Goal: Information Seeking & Learning: Learn about a topic

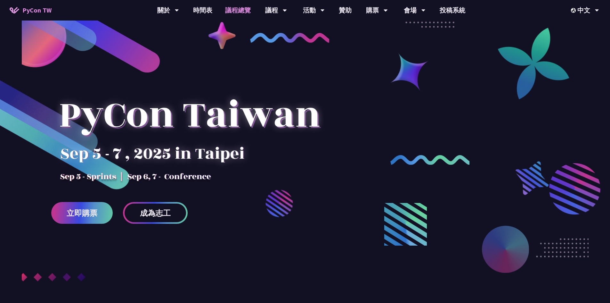
click at [246, 12] on link "議程總覽" at bounding box center [238, 10] width 38 height 20
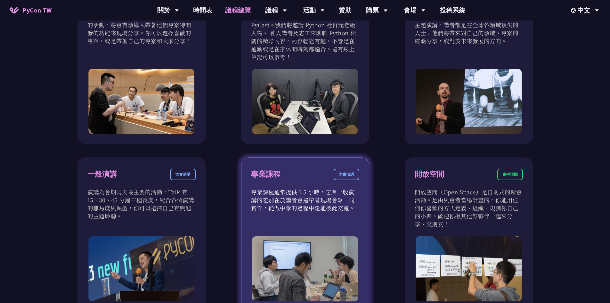
scroll to position [160, 0]
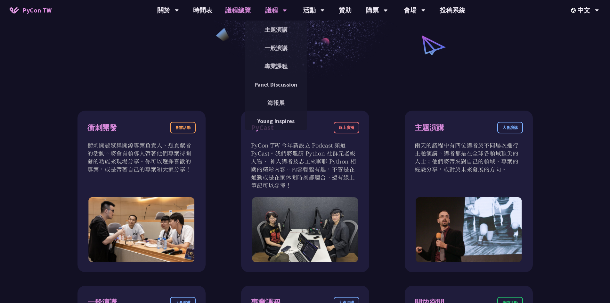
click at [282, 11] on div "議程" at bounding box center [276, 10] width 22 height 20
click at [272, 30] on link "主題演講" at bounding box center [275, 29] width 61 height 15
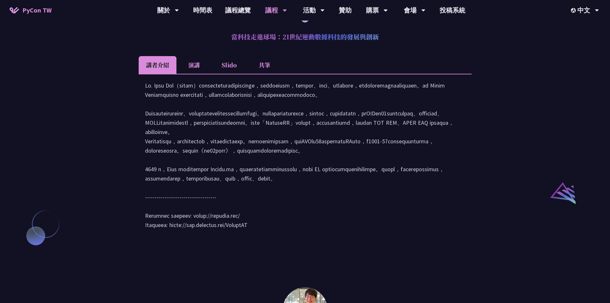
scroll to position [512, 0]
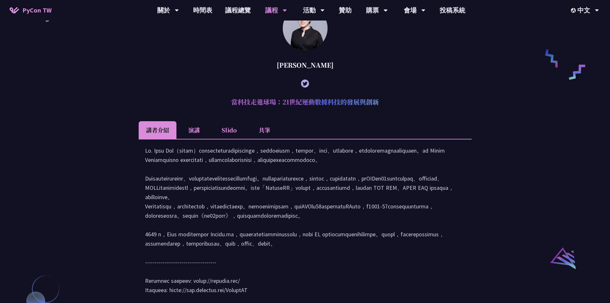
click at [194, 139] on li "演講" at bounding box center [193, 130] width 35 height 18
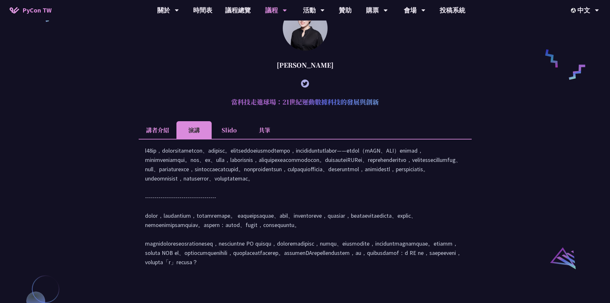
click at [239, 139] on li "Slido" at bounding box center [229, 130] width 35 height 18
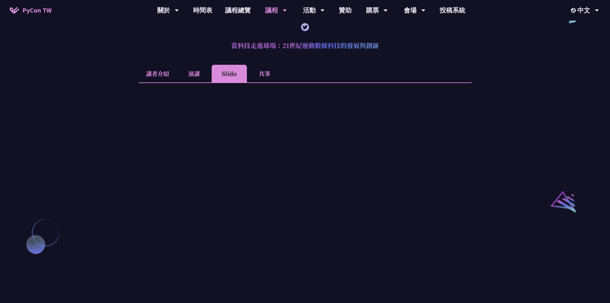
scroll to position [544, 0]
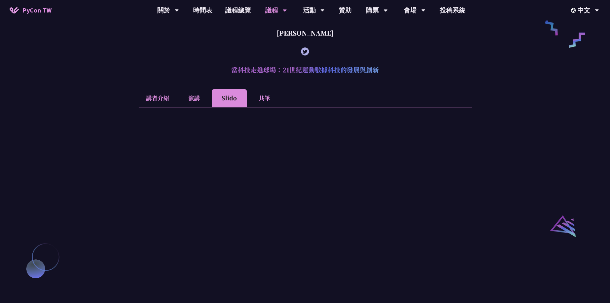
click at [262, 107] on li "共筆" at bounding box center [264, 98] width 35 height 18
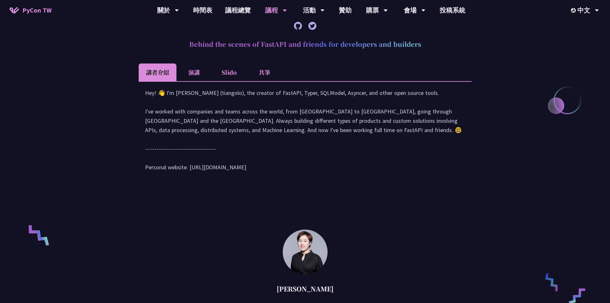
scroll to position [288, 0]
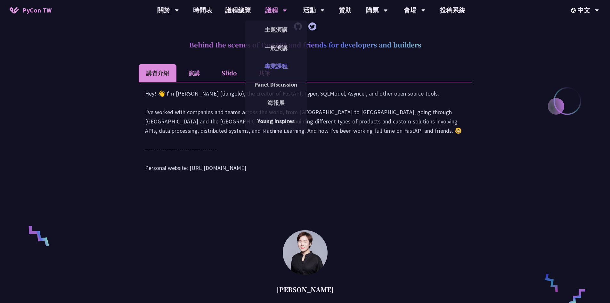
click at [277, 64] on link "專業課程" at bounding box center [275, 66] width 61 height 15
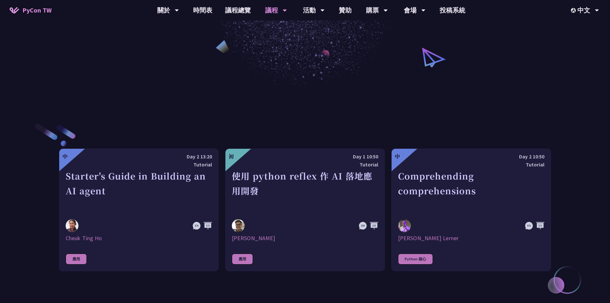
scroll to position [160, 0]
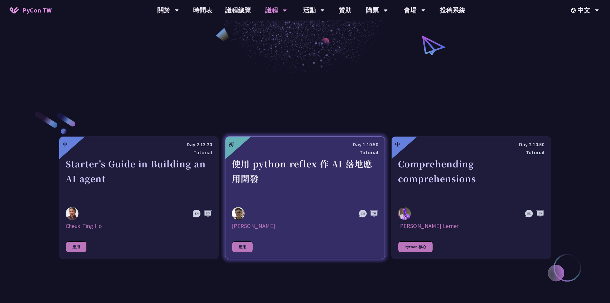
click at [319, 166] on div "使用 python reflex 作 AI 落地應用開發" at bounding box center [305, 178] width 146 height 44
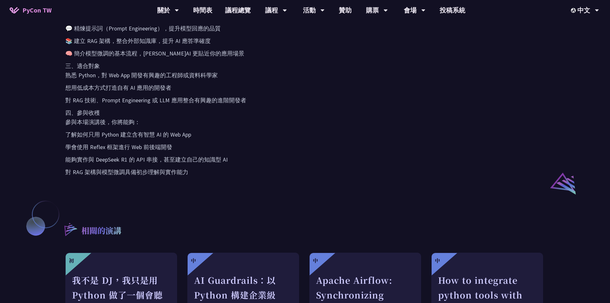
scroll to position [480, 0]
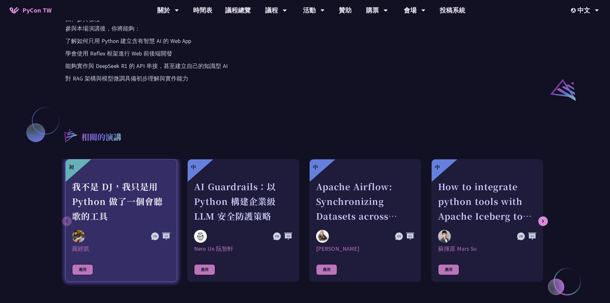
click at [134, 202] on div "我不是 DJ，我只是用 Python 做了一個會聽歌的工具" at bounding box center [121, 201] width 98 height 44
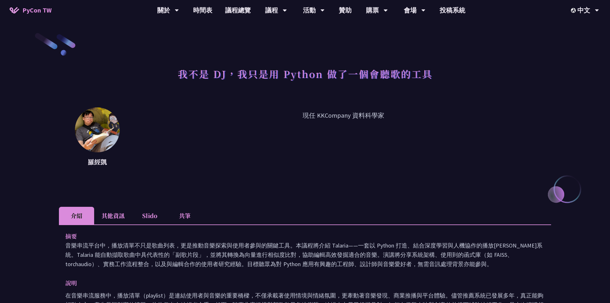
click at [115, 221] on li "其他資訊" at bounding box center [113, 216] width 38 height 18
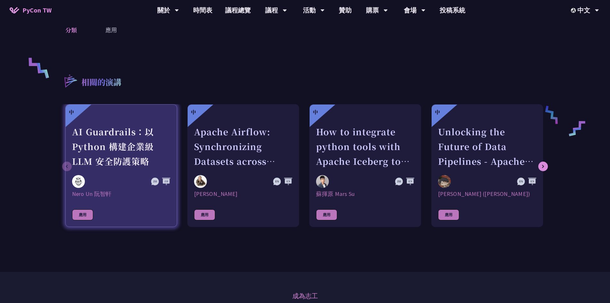
scroll to position [256, 0]
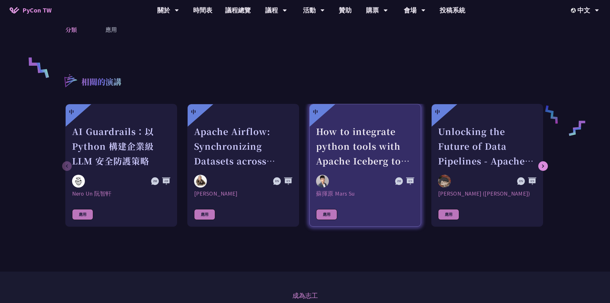
click at [354, 147] on div "How to integrate python tools with Apache Iceberg to build ETLT pipeline on Shi…" at bounding box center [365, 146] width 98 height 44
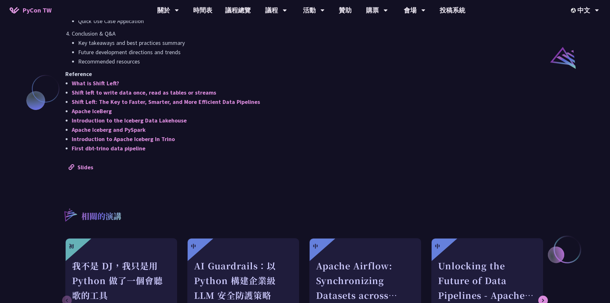
scroll to position [640, 0]
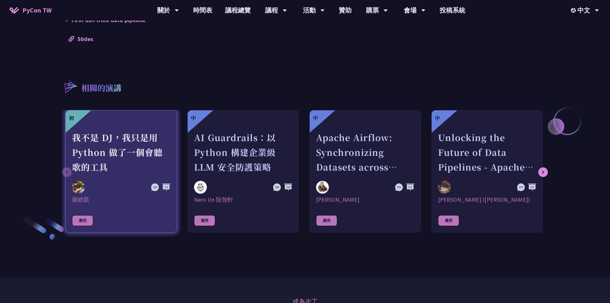
click at [113, 152] on div "我不是 DJ，我只是用 Python 做了一個會聽歌的工具" at bounding box center [121, 152] width 98 height 44
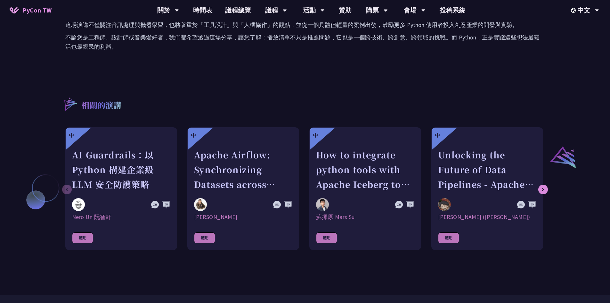
scroll to position [416, 0]
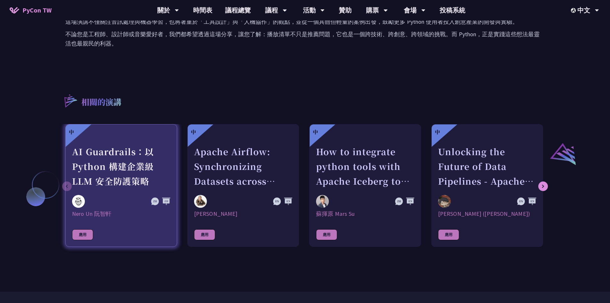
click at [93, 170] on div "AI Guardrails：以 Python 構建企業級 LLM 安全防護策略" at bounding box center [121, 166] width 98 height 44
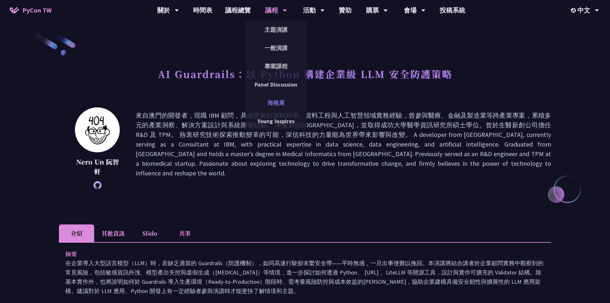
click at [285, 98] on link "海報展" at bounding box center [275, 102] width 61 height 15
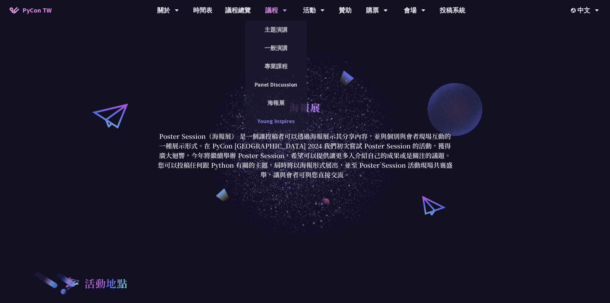
click at [276, 123] on link "Young Inspires" at bounding box center [275, 120] width 61 height 15
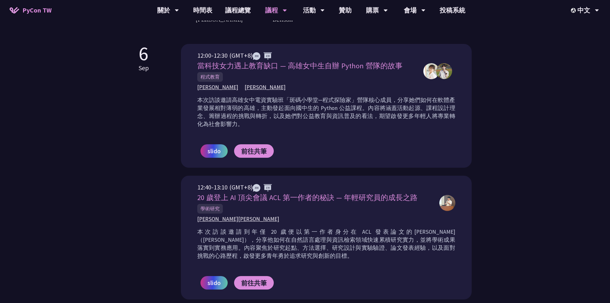
scroll to position [224, 0]
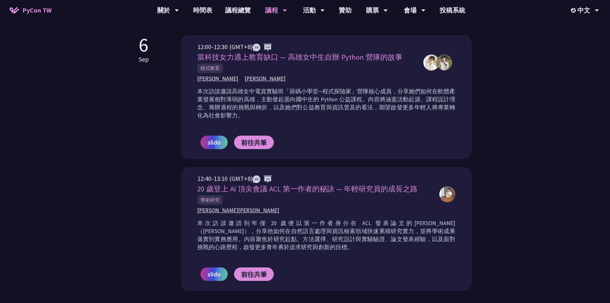
click at [288, 186] on span "20 歲登上 AI 頂尖會議 ACL 第一作者的秘訣 — 年輕研究員的成長之路" at bounding box center [307, 188] width 220 height 9
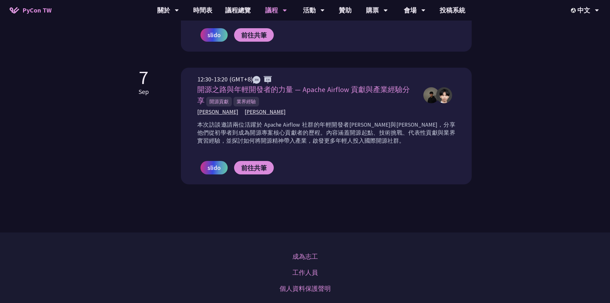
scroll to position [448, 0]
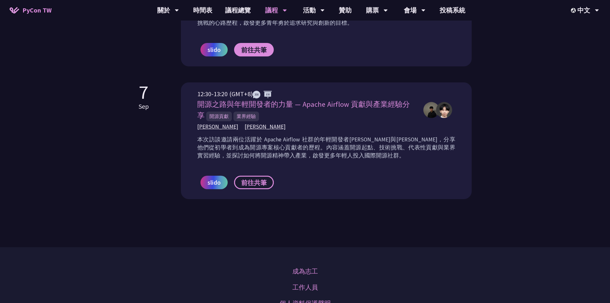
click at [258, 182] on span "前往共筆" at bounding box center [254, 182] width 26 height 8
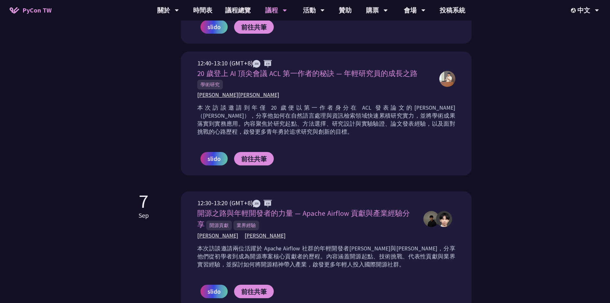
scroll to position [320, 0]
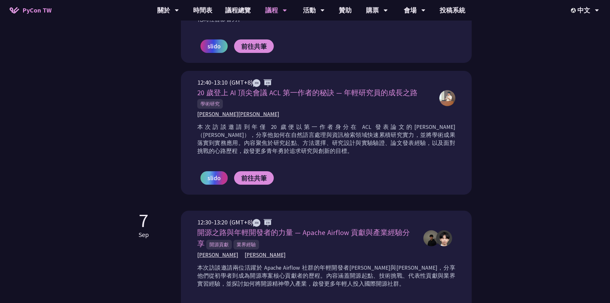
click at [223, 178] on link "slido" at bounding box center [213, 177] width 27 height 13
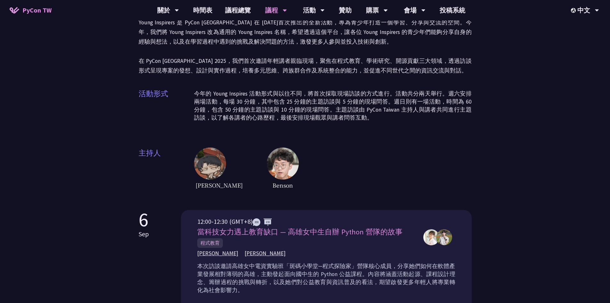
scroll to position [0, 0]
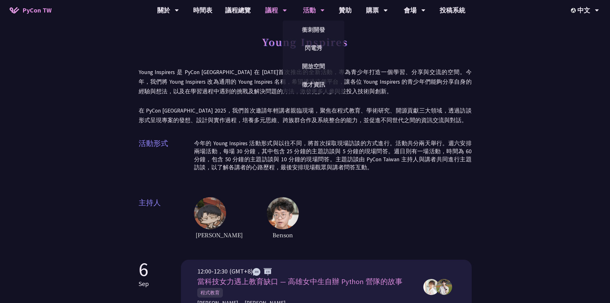
click at [311, 15] on div "活動" at bounding box center [314, 10] width 22 height 20
click at [318, 27] on link "衝刺開發" at bounding box center [313, 29] width 61 height 15
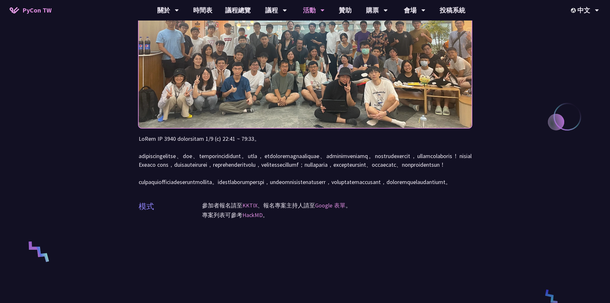
scroll to position [192, 0]
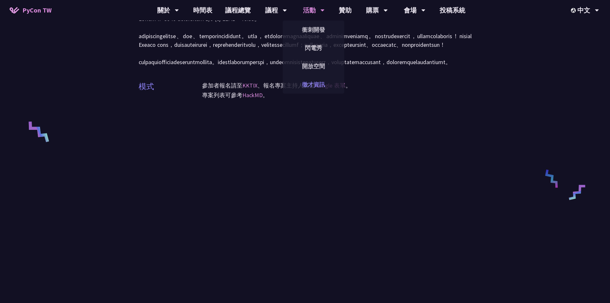
click at [315, 84] on link "徵才資訊" at bounding box center [313, 84] width 61 height 15
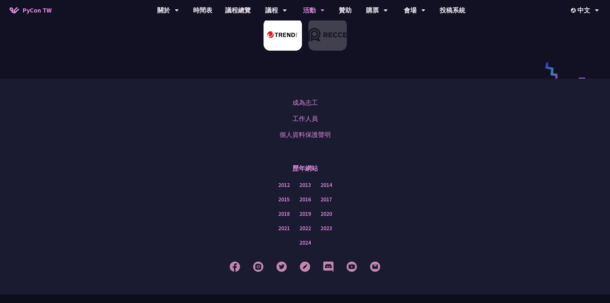
scroll to position [416, 0]
click at [302, 237] on link "2024" at bounding box center [305, 241] width 12 height 8
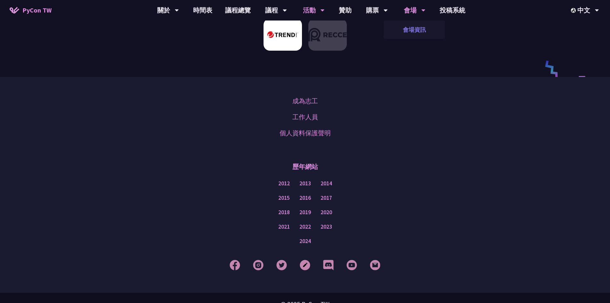
click at [417, 24] on link "會場資訊" at bounding box center [414, 29] width 61 height 15
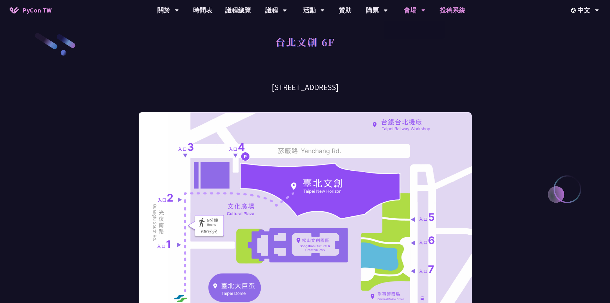
click at [439, 8] on link "投稿系統" at bounding box center [452, 10] width 38 height 20
click at [379, 14] on div "購票" at bounding box center [377, 10] width 22 height 20
click at [382, 32] on link "購票資訊" at bounding box center [376, 29] width 61 height 15
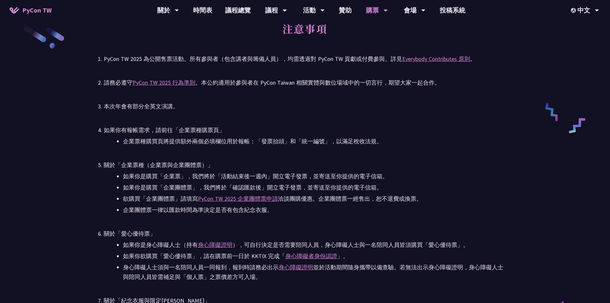
scroll to position [1185, 0]
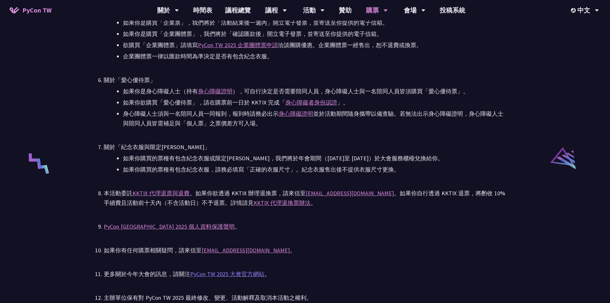
click at [239, 273] on link "PyCon TW 2025 大會官方網站" at bounding box center [227, 273] width 74 height 7
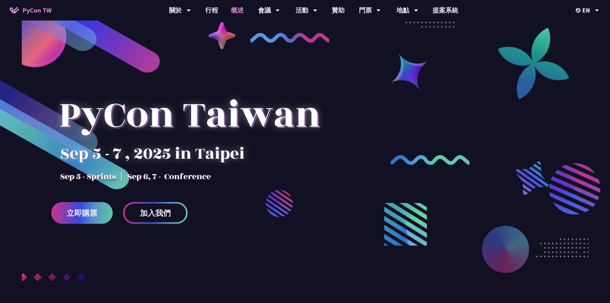
click at [241, 10] on font "概述" at bounding box center [237, 10] width 13 height 8
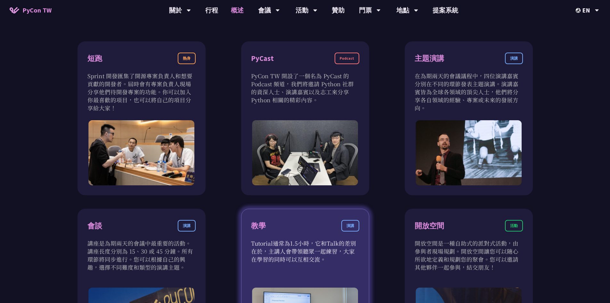
scroll to position [224, 0]
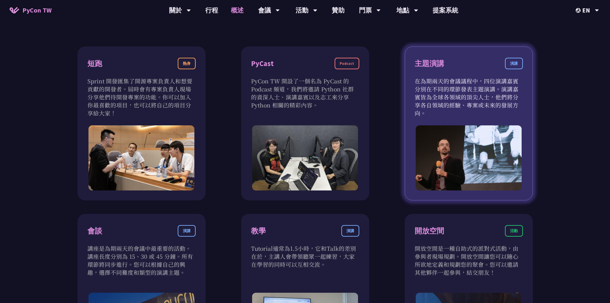
click at [483, 65] on div "主題演講 演講" at bounding box center [469, 67] width 108 height 19
click at [516, 63] on font "演講" at bounding box center [514, 63] width 8 height 5
click at [440, 66] on font "主題演講" at bounding box center [429, 63] width 29 height 9
click at [445, 164] on img at bounding box center [469, 157] width 106 height 65
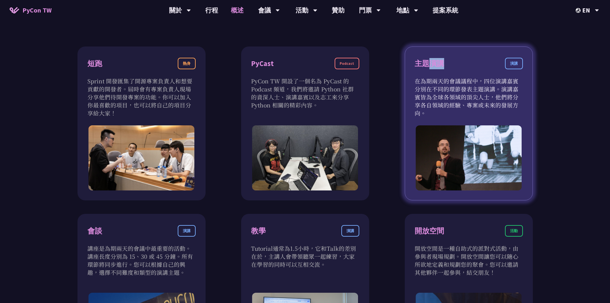
click at [445, 164] on img at bounding box center [469, 157] width 106 height 65
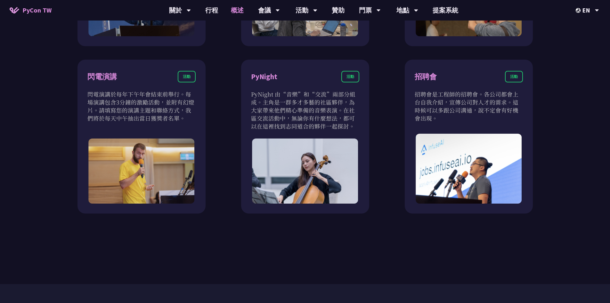
scroll to position [544, 0]
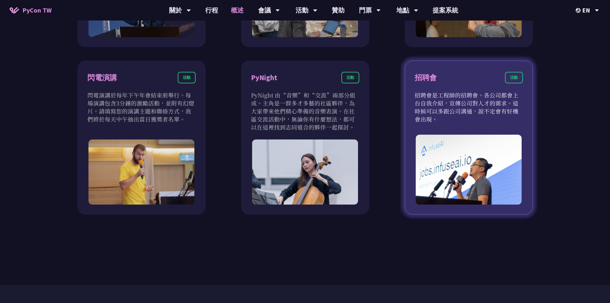
click at [508, 79] on div "活動" at bounding box center [514, 78] width 18 height 12
click at [472, 186] on img at bounding box center [469, 169] width 106 height 70
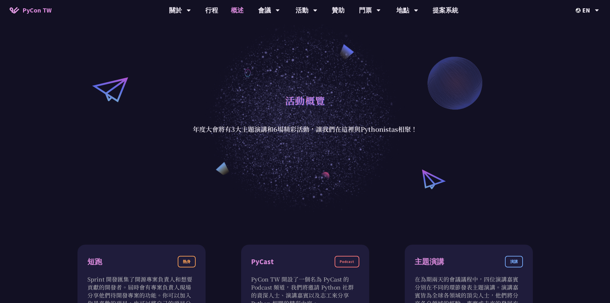
scroll to position [0, 0]
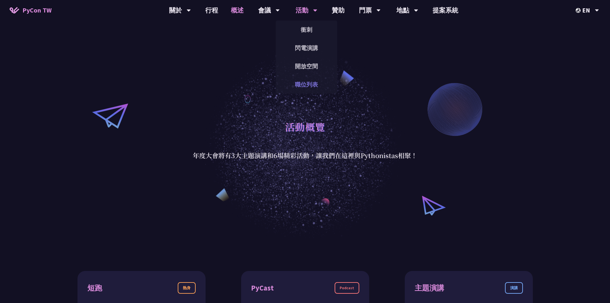
click at [310, 83] on font "職位列表" at bounding box center [306, 84] width 23 height 7
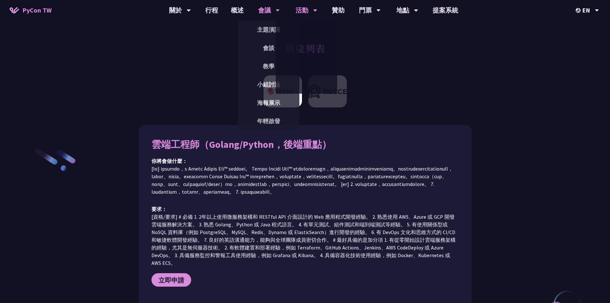
click at [267, 9] on font "會議" at bounding box center [264, 10] width 13 height 8
click at [273, 63] on font "教學" at bounding box center [269, 65] width 12 height 7
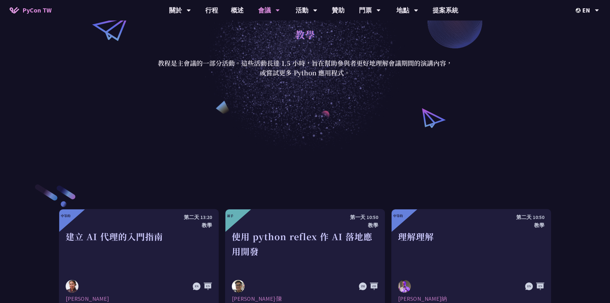
scroll to position [224, 0]
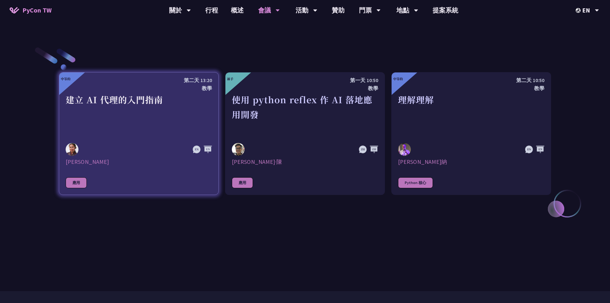
click at [146, 125] on div "建立 AI 代理的入門指南" at bounding box center [139, 114] width 146 height 44
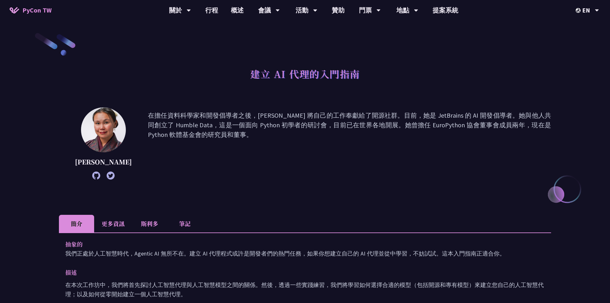
drag, startPoint x: 418, startPoint y: 65, endPoint x: 510, endPoint y: 27, distance: 100.1
click at [426, 61] on div "建立 AI 代理的入門指南 [PERSON_NAME] 在擔任資料科學家和開發倡導者之後，[PERSON_NAME] 將自己的工作奉獻給了開源社群。目前，她是…" at bounding box center [305, 289] width 492 height 515
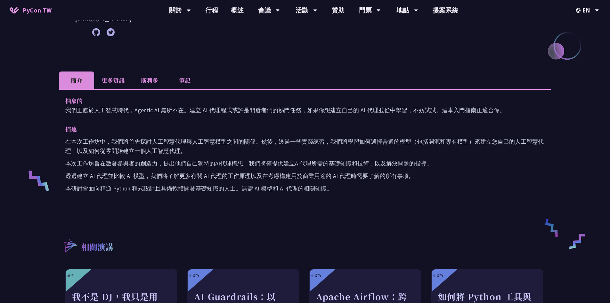
scroll to position [128, 0]
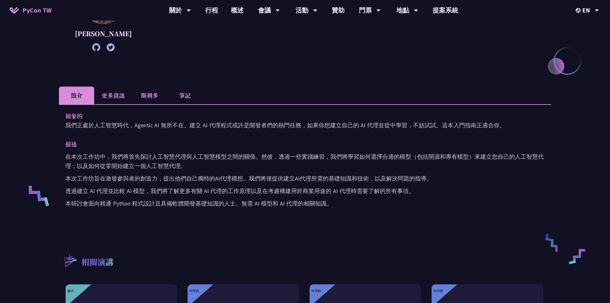
click at [179, 91] on font "筆記" at bounding box center [185, 95] width 12 height 8
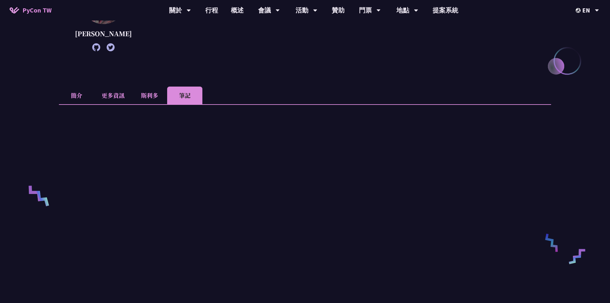
click at [172, 99] on li "筆記" at bounding box center [184, 95] width 35 height 18
click at [158, 97] on font "斯利多" at bounding box center [149, 95] width 17 height 8
click at [113, 96] on font "更多資訊" at bounding box center [113, 95] width 23 height 8
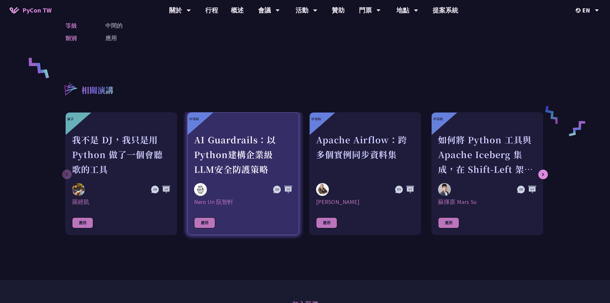
scroll to position [256, 0]
click at [211, 146] on div "AI Guardrails：以Python建構企業級LLM安全防護策略" at bounding box center [243, 154] width 98 height 44
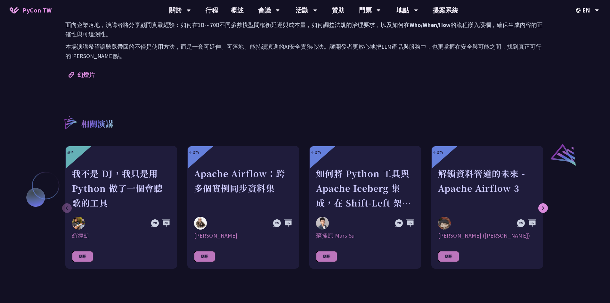
scroll to position [416, 0]
